Goal: Task Accomplishment & Management: Use online tool/utility

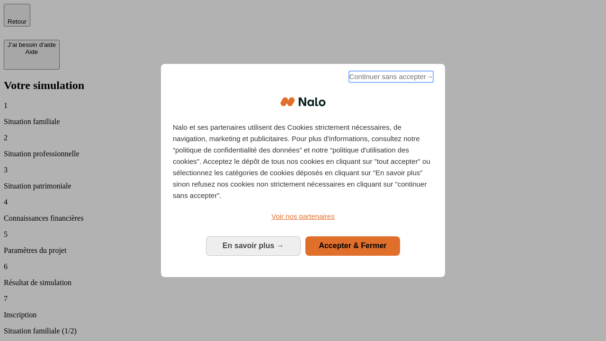
click at [390, 78] on span "Continuer sans accepter →" at bounding box center [391, 76] width 84 height 11
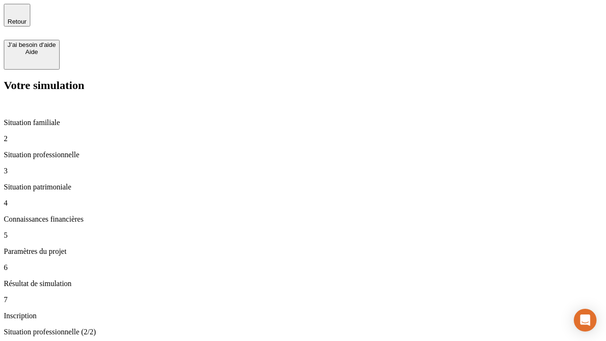
type input "30 000"
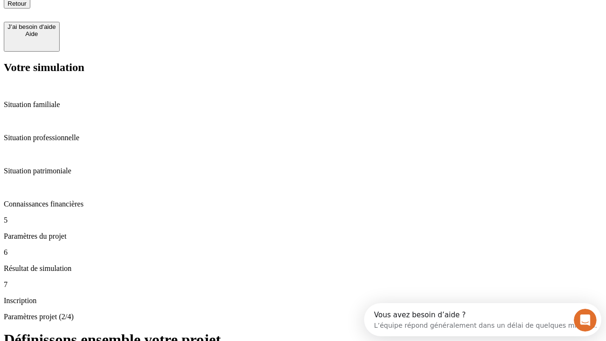
type input "25"
type input "64"
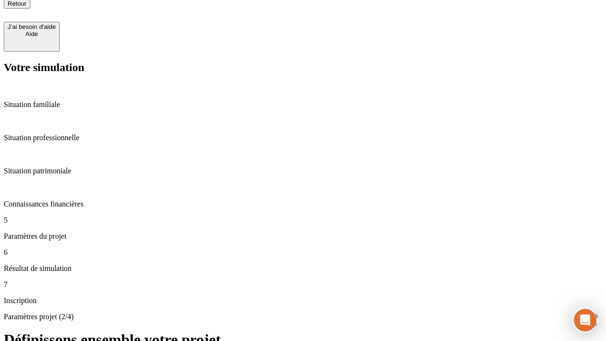
type input "1 000"
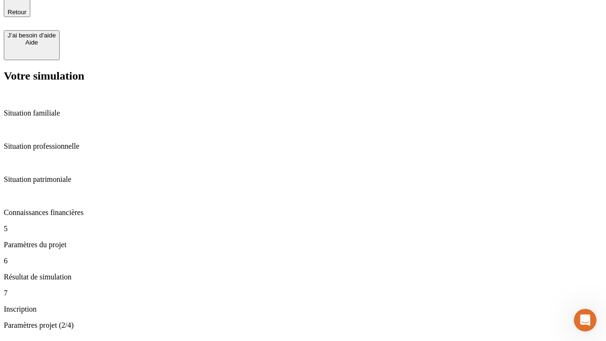
type input "640"
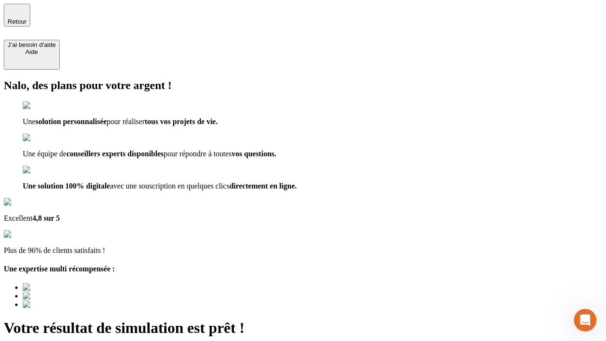
type input "[EMAIL_ADDRESS][PERSON_NAME][DOMAIN_NAME]"
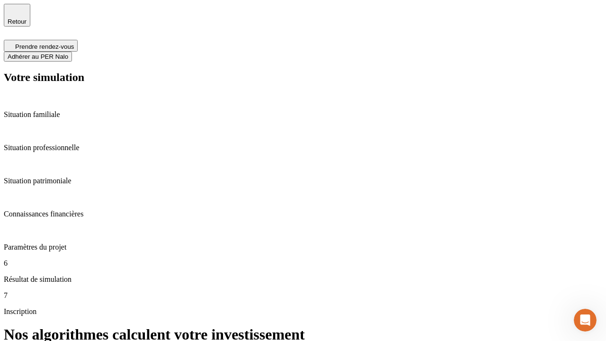
scroll to position [4, 0]
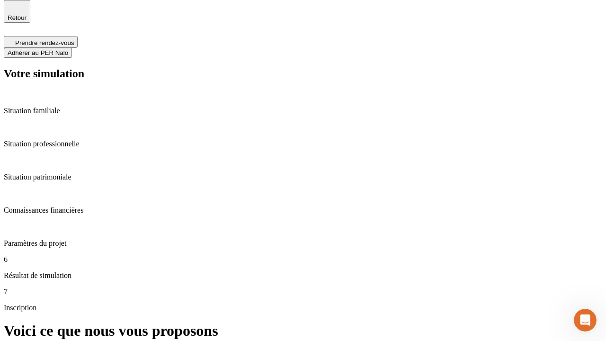
click at [68, 49] on span "Adhérer au PER Nalo" at bounding box center [38, 52] width 61 height 7
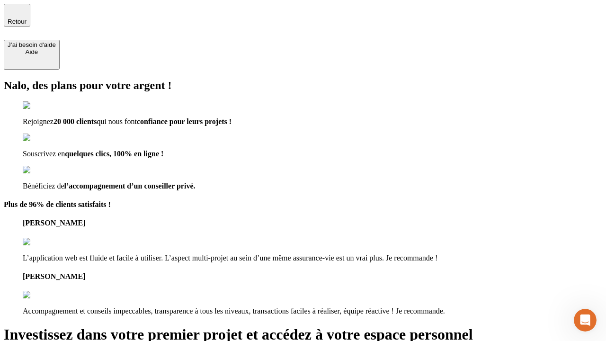
type input "[PERSON_NAME][EMAIL_ADDRESS][DOMAIN_NAME]"
